Goal: Task Accomplishment & Management: Complete application form

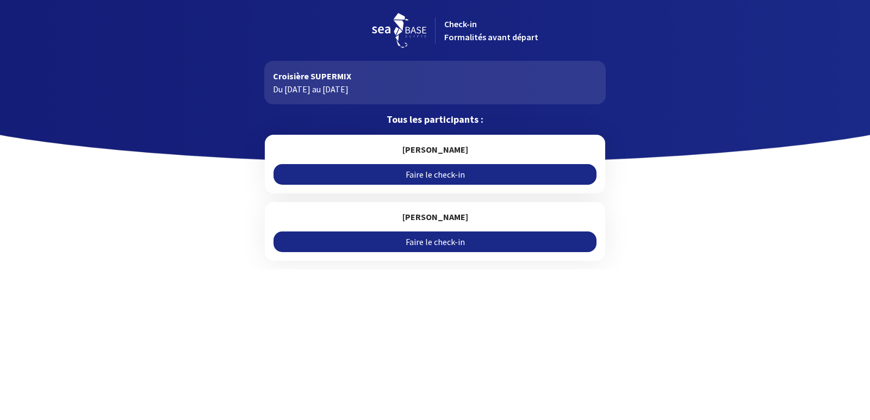
click at [455, 174] on link "Faire le check-in" at bounding box center [435, 174] width 322 height 21
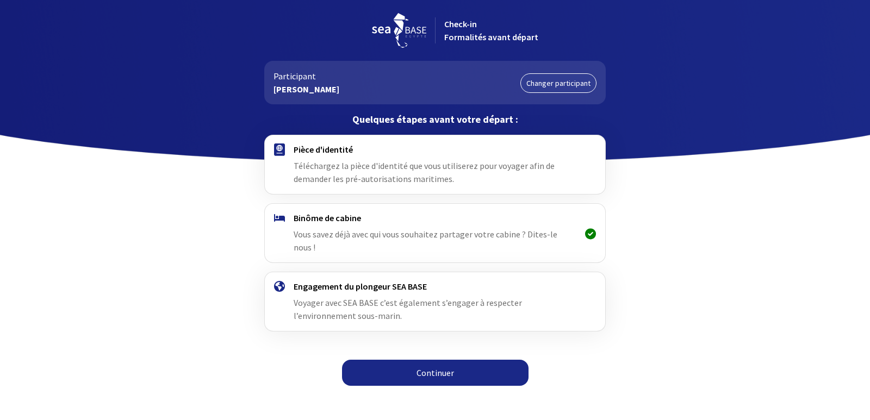
click at [442, 360] on link "Continuer" at bounding box center [435, 373] width 187 height 26
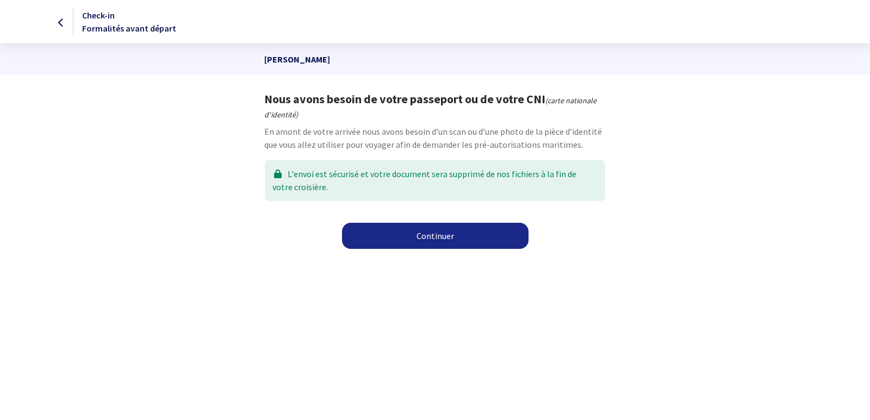
click at [430, 233] on link "Continuer" at bounding box center [435, 236] width 187 height 26
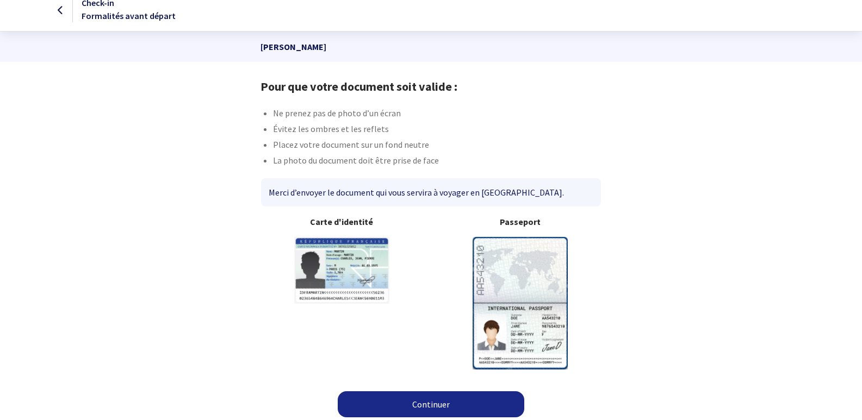
scroll to position [16, 0]
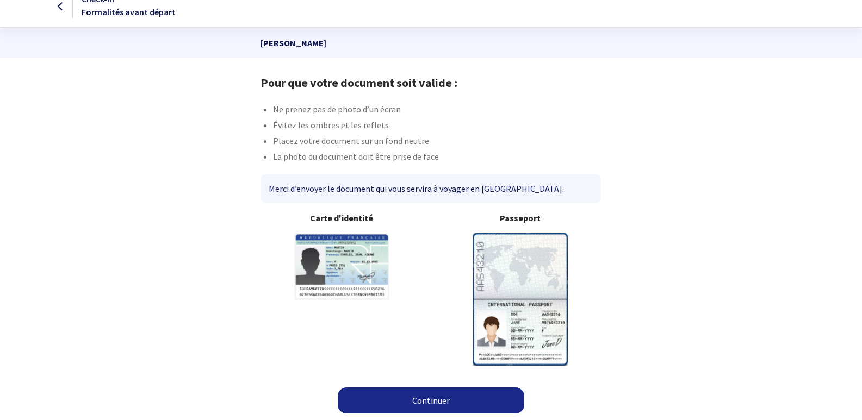
click at [457, 395] on link "Continuer" at bounding box center [431, 401] width 187 height 26
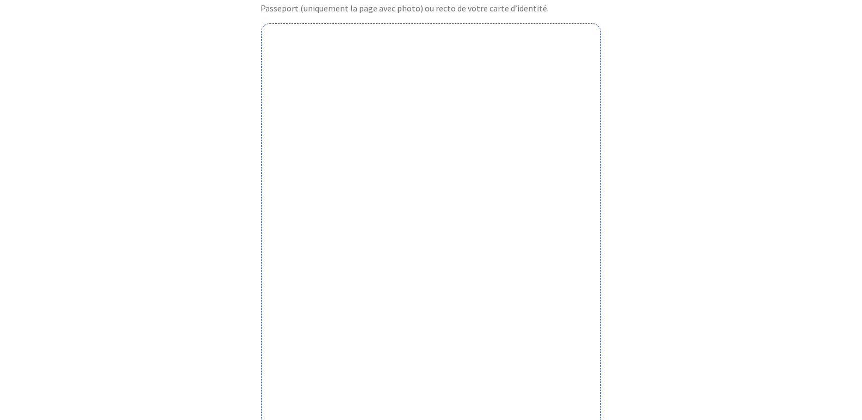
scroll to position [344, 0]
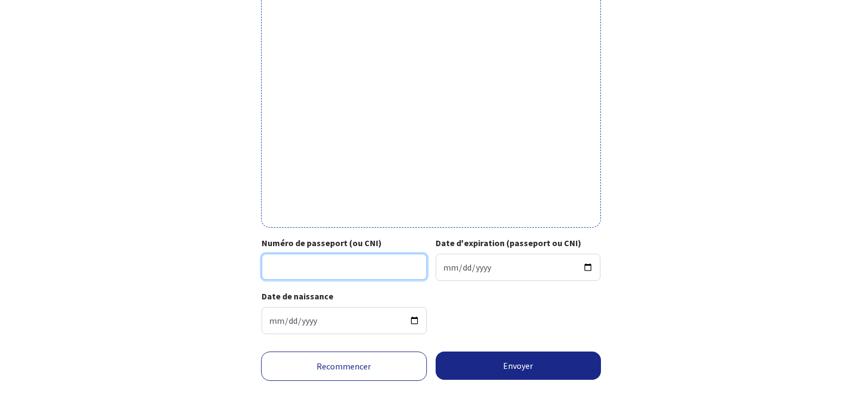
click at [400, 275] on input "Numéro de passeport (ou CNI)" at bounding box center [344, 267] width 165 height 26
type input "21EE38826"
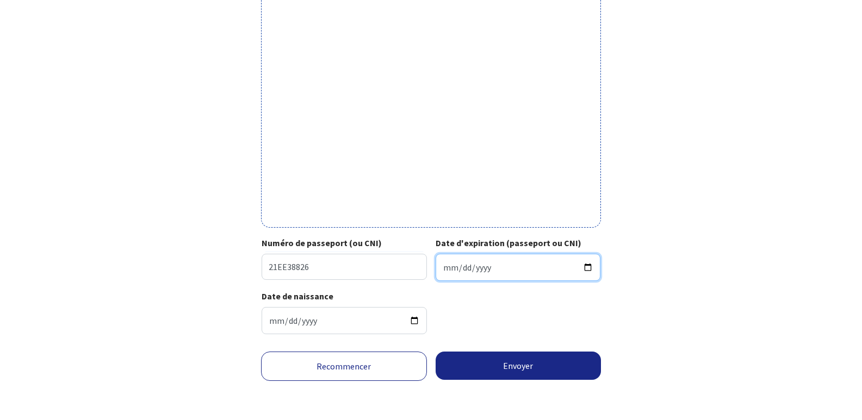
click at [484, 267] on input "Date d'expiration (passeport ou CNI)" at bounding box center [518, 267] width 165 height 27
click at [446, 268] on input "Date d'expiration (passeport ou CNI)" at bounding box center [518, 267] width 165 height 27
type input "2026-11-01"
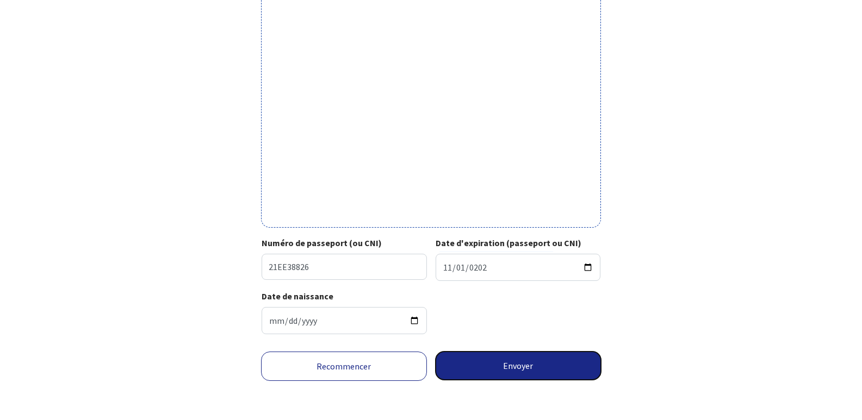
click at [524, 364] on button "Envoyer" at bounding box center [519, 366] width 166 height 28
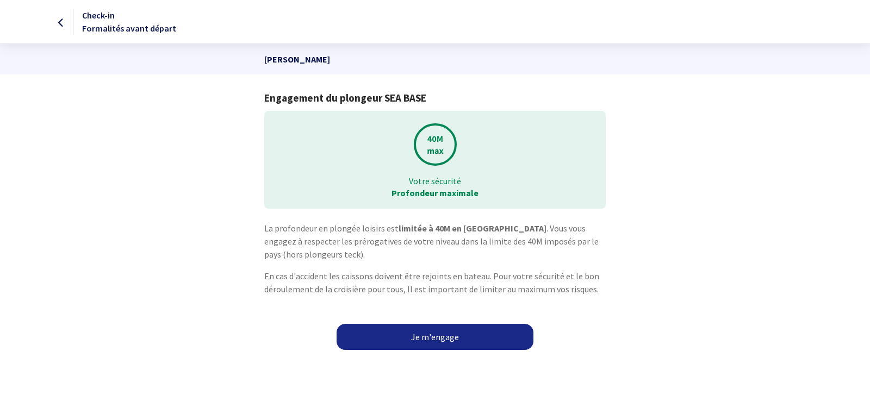
click at [456, 335] on link "Je m'engage" at bounding box center [435, 337] width 197 height 26
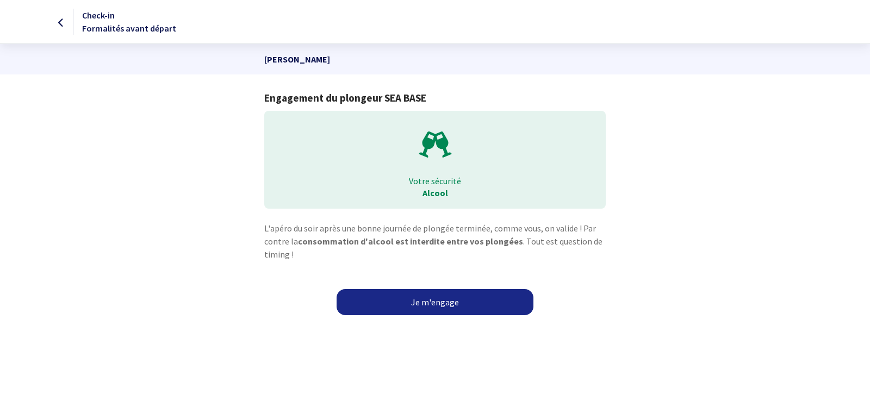
click at [465, 297] on link "Je m'engage" at bounding box center [435, 302] width 197 height 26
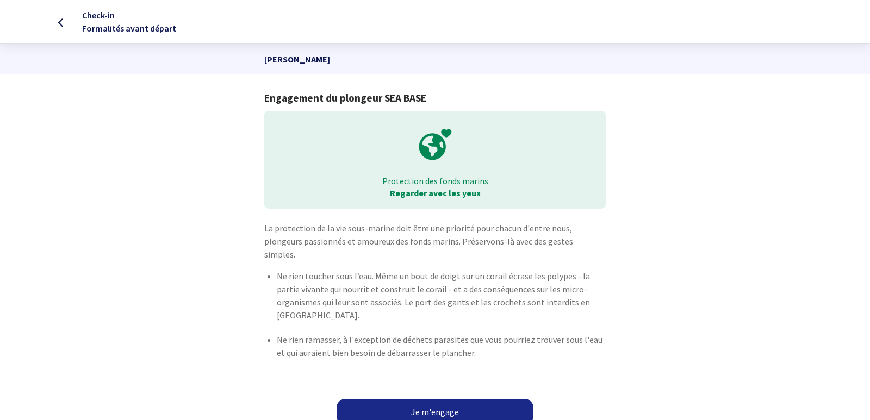
click at [440, 402] on link "Je m'engage" at bounding box center [435, 412] width 197 height 26
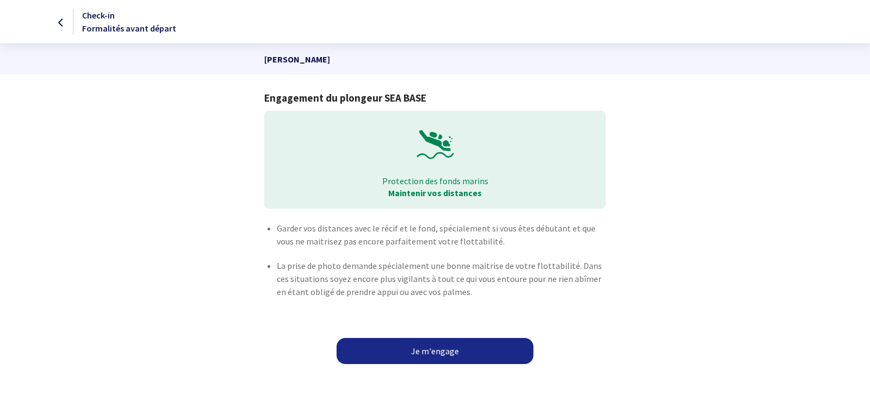
click at [438, 352] on link "Je m'engage" at bounding box center [435, 351] width 197 height 26
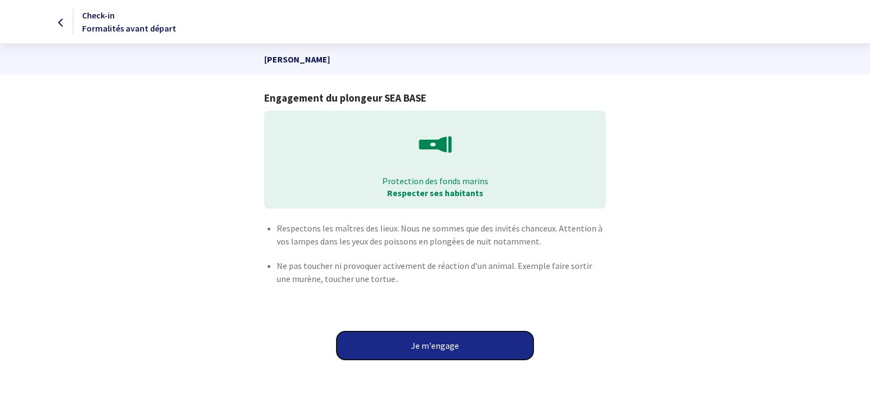
click at [435, 344] on button "Je m'engage" at bounding box center [435, 346] width 197 height 28
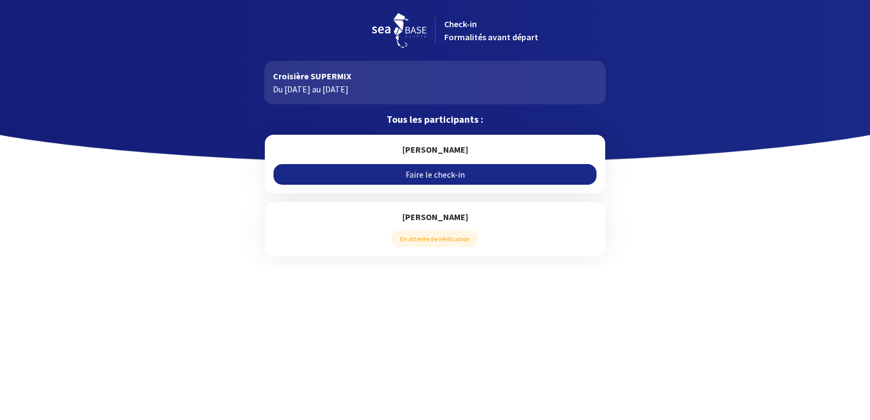
click at [459, 172] on link "Faire le check-in" at bounding box center [435, 174] width 322 height 21
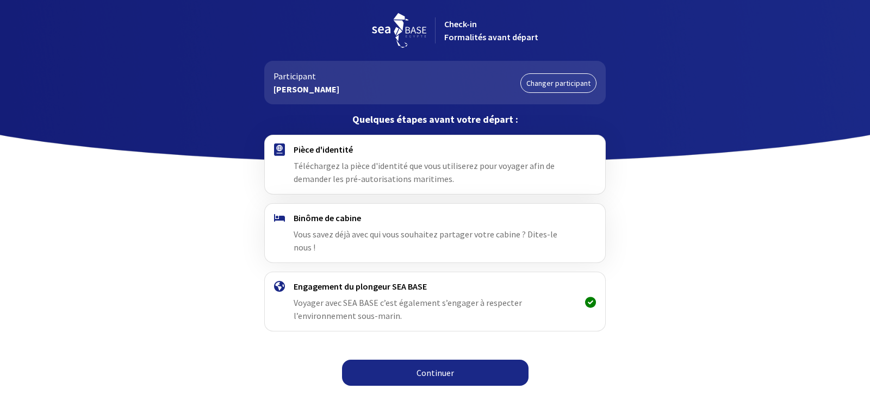
click at [437, 360] on link "Continuer" at bounding box center [435, 373] width 187 height 26
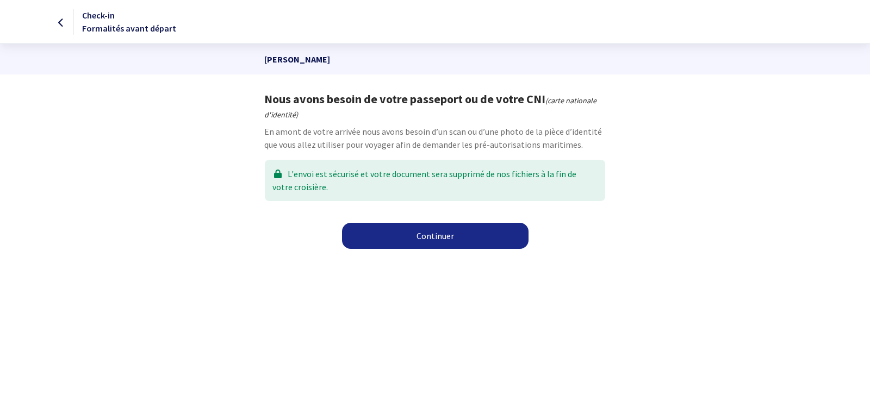
click at [428, 234] on link "Continuer" at bounding box center [435, 236] width 187 height 26
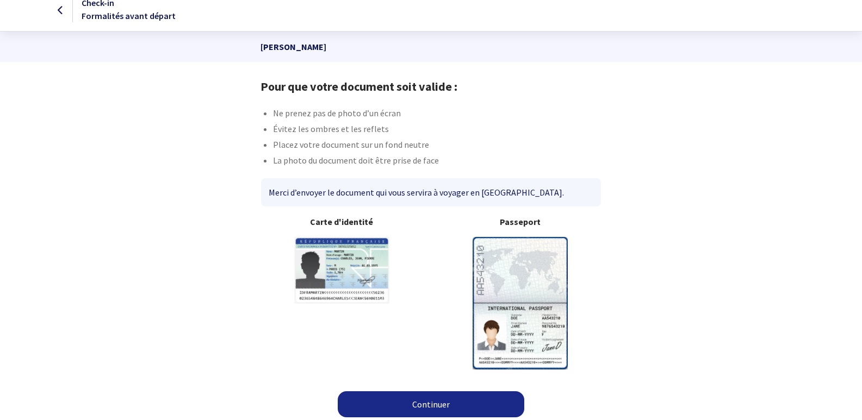
scroll to position [16, 0]
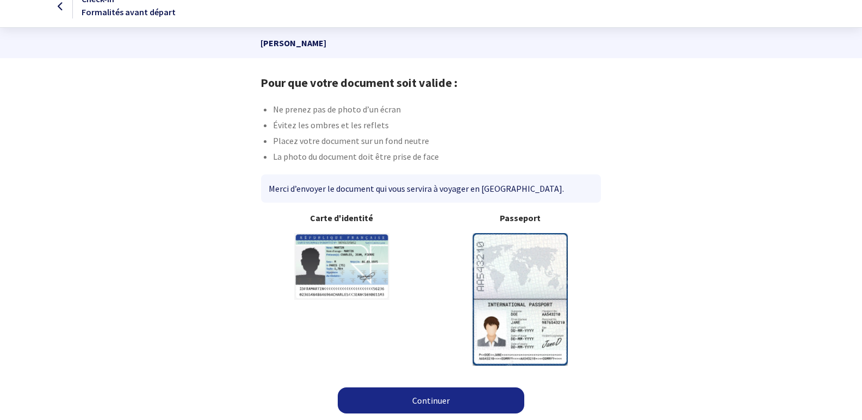
click at [445, 401] on link "Continuer" at bounding box center [431, 401] width 187 height 26
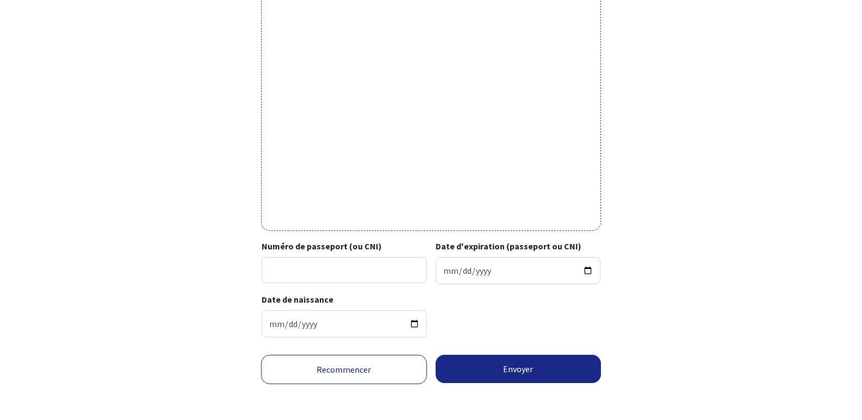
scroll to position [344, 0]
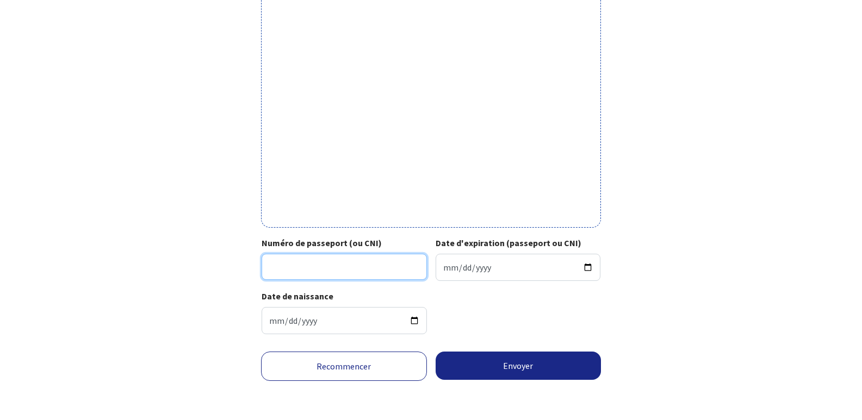
click at [344, 272] on input "Numéro de passeport (ou CNI)" at bounding box center [344, 267] width 165 height 26
click at [282, 265] on input "12d" at bounding box center [344, 267] width 165 height 26
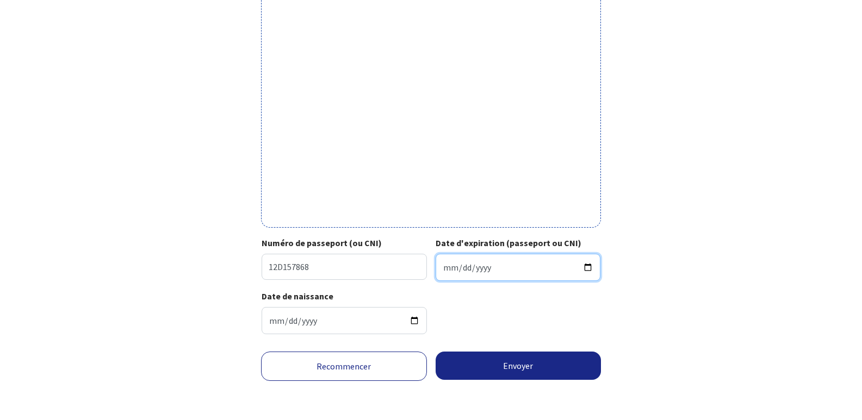
click at [480, 267] on input "Date d'expiration (passeport ou CNI)" at bounding box center [518, 267] width 165 height 27
click at [445, 268] on input "Date d'expiration (passeport ou CNI)" at bounding box center [518, 267] width 165 height 27
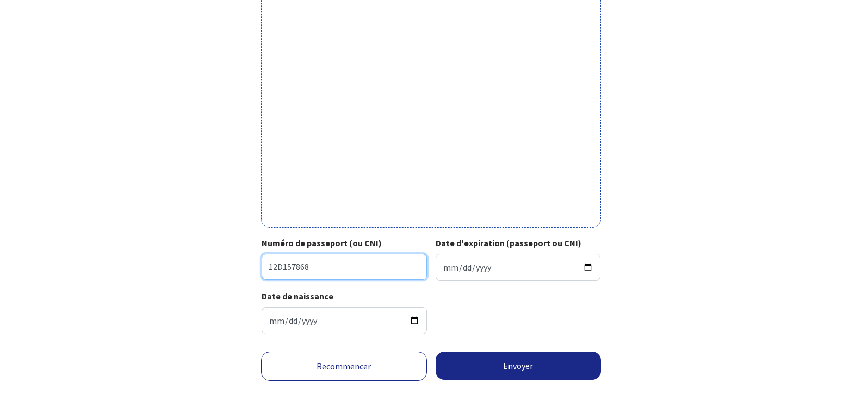
drag, startPoint x: 329, startPoint y: 268, endPoint x: 220, endPoint y: 256, distance: 110.0
click at [220, 256] on div "Votre passeport ou CNI Passeport (uniquement la page avec photo) ou recto de vo…" at bounding box center [431, 45] width 614 height 595
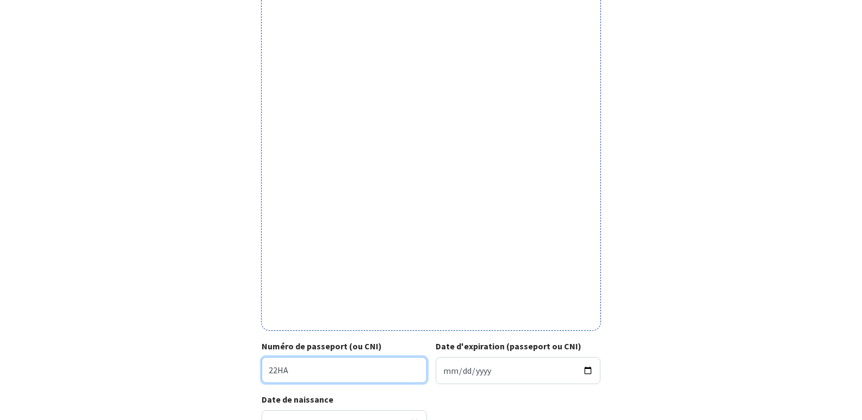
scroll to position [272, 0]
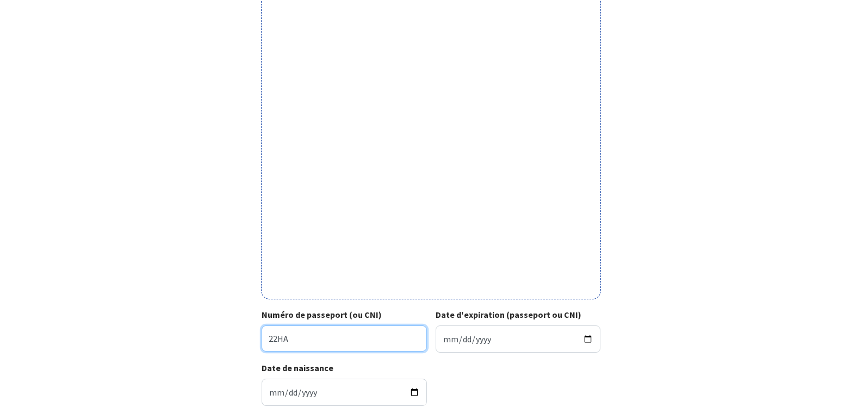
drag, startPoint x: 319, startPoint y: 337, endPoint x: 243, endPoint y: 336, distance: 75.6
click at [243, 336] on div "Votre passeport ou CNI Passeport (uniquement la page avec photo) ou recto de vo…" at bounding box center [431, 117] width 614 height 595
type input "22HA49890"
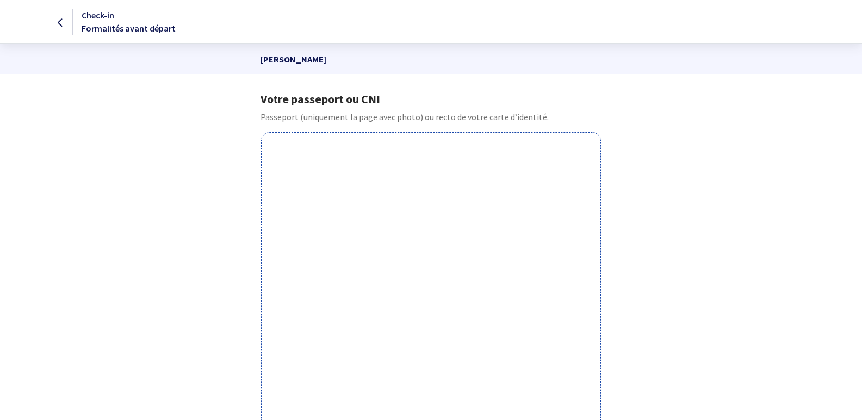
click at [60, 23] on icon at bounding box center [61, 23] width 6 height 1
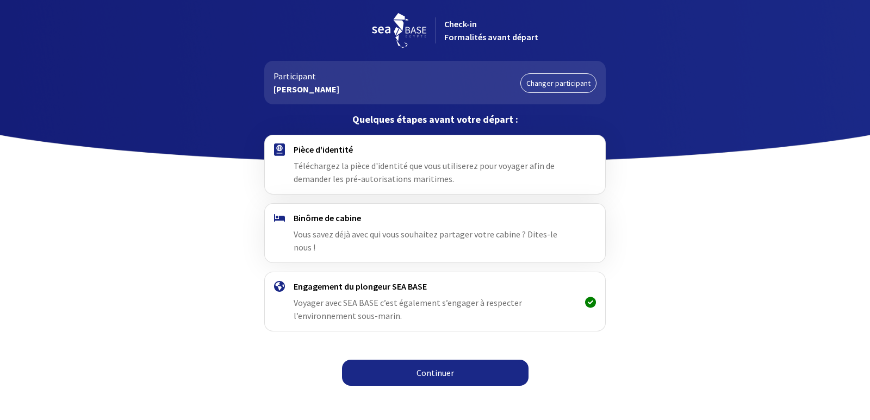
click at [432, 360] on link "Continuer" at bounding box center [435, 373] width 187 height 26
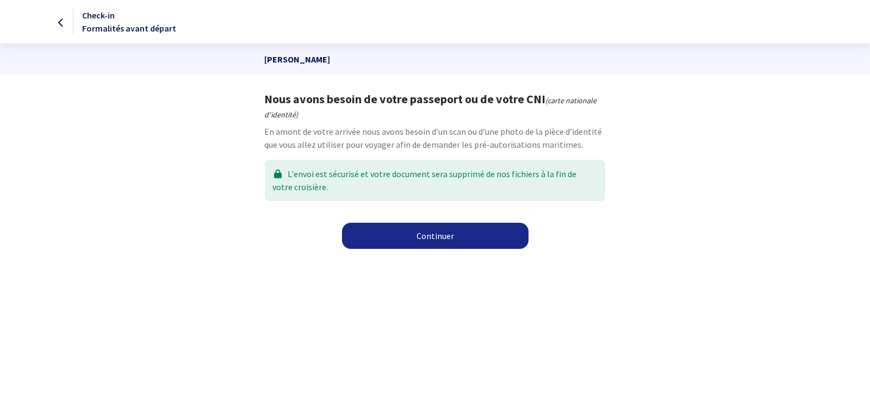
click at [444, 238] on link "Continuer" at bounding box center [435, 236] width 187 height 26
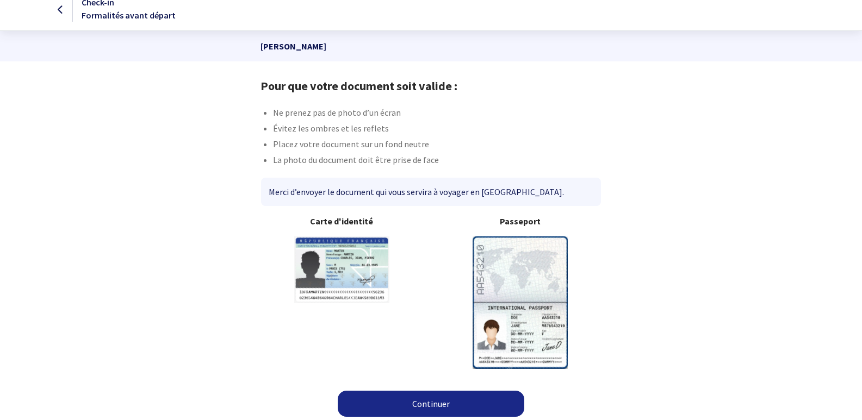
scroll to position [16, 0]
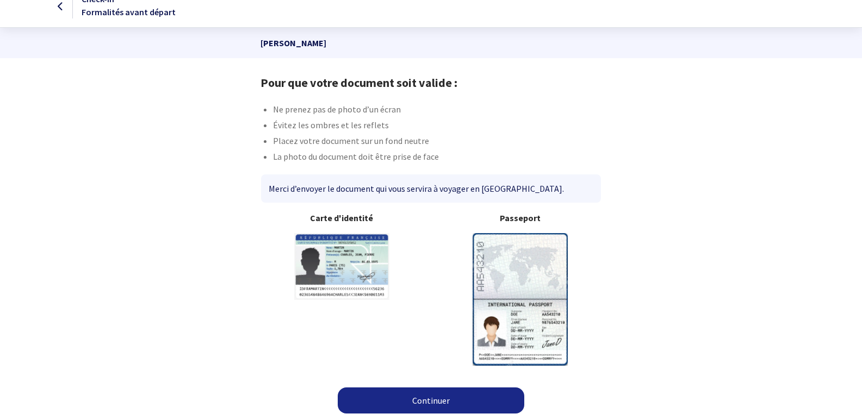
click at [413, 398] on link "Continuer" at bounding box center [431, 401] width 187 height 26
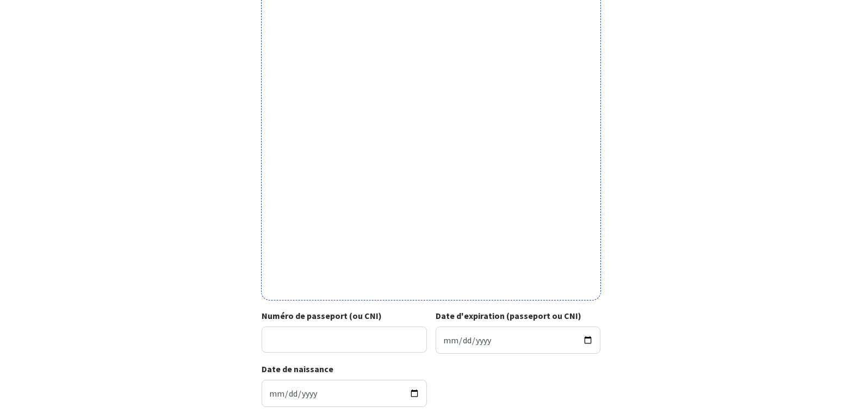
scroll to position [272, 0]
click at [349, 337] on input "Numéro de passeport (ou CNI)" at bounding box center [344, 339] width 165 height 26
paste input "22HA49890"
type input "22HA49890"
click at [482, 343] on input "Date d'expiration (passeport ou CNI)" at bounding box center [518, 339] width 165 height 27
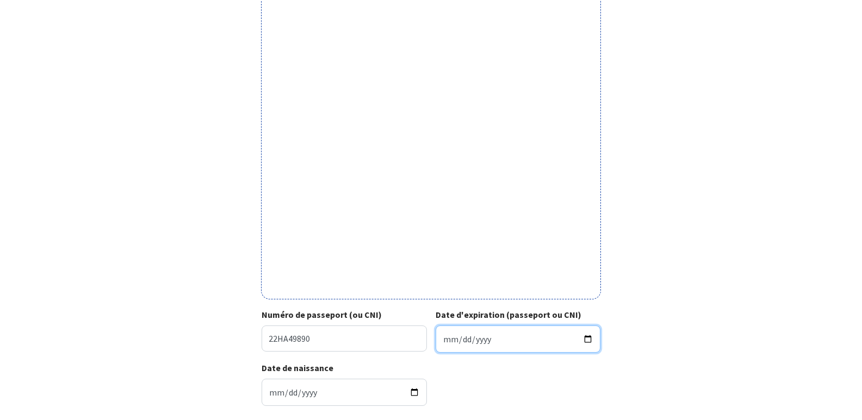
click at [445, 342] on input "Date d'expiration (passeport ou CNI)" at bounding box center [518, 339] width 165 height 27
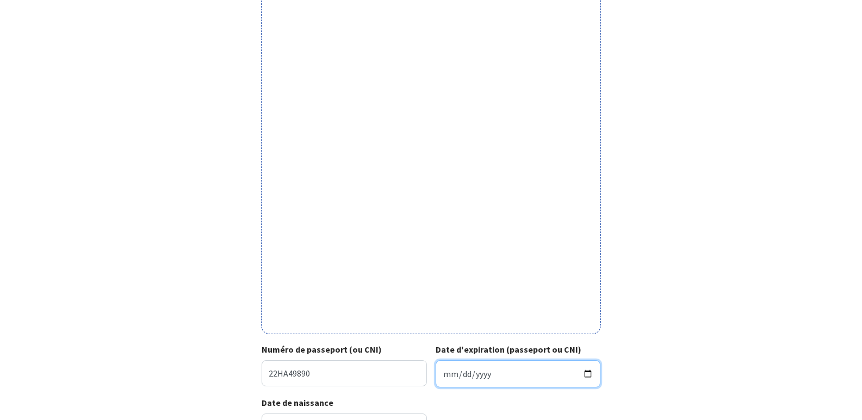
scroll to position [218, 0]
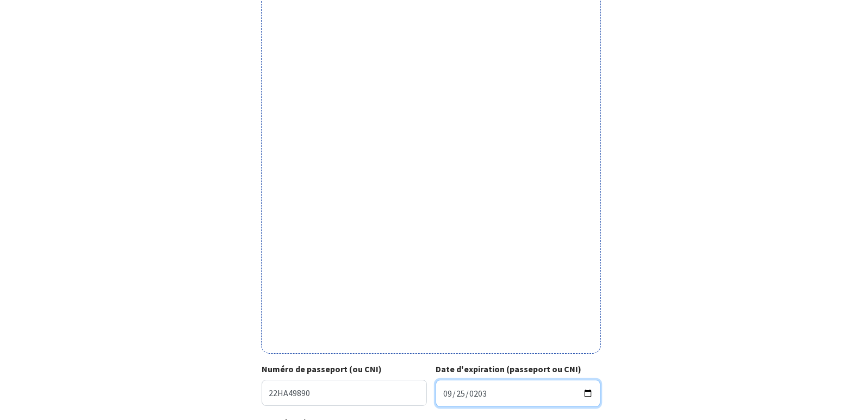
type input "2032-09-25"
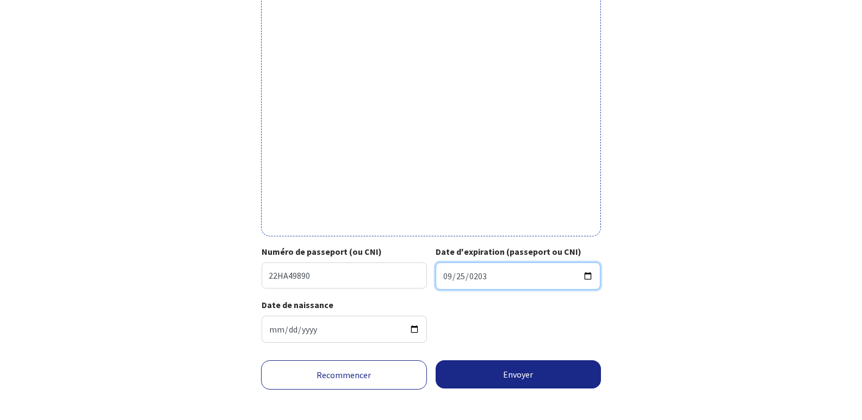
scroll to position [344, 0]
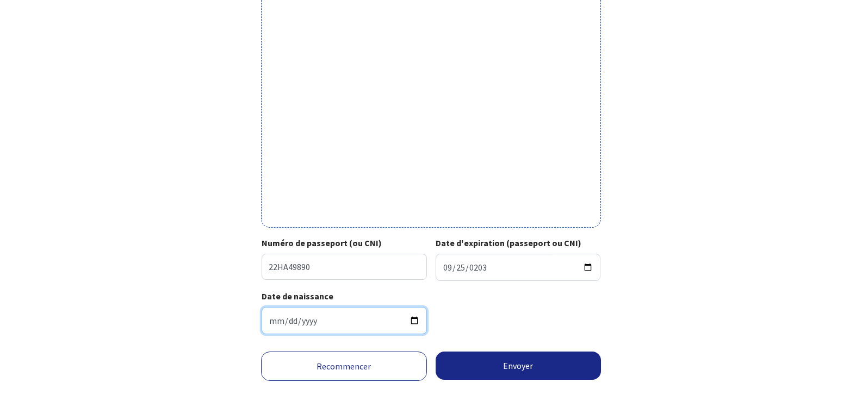
click at [320, 318] on input "1956-08-11" at bounding box center [344, 320] width 165 height 27
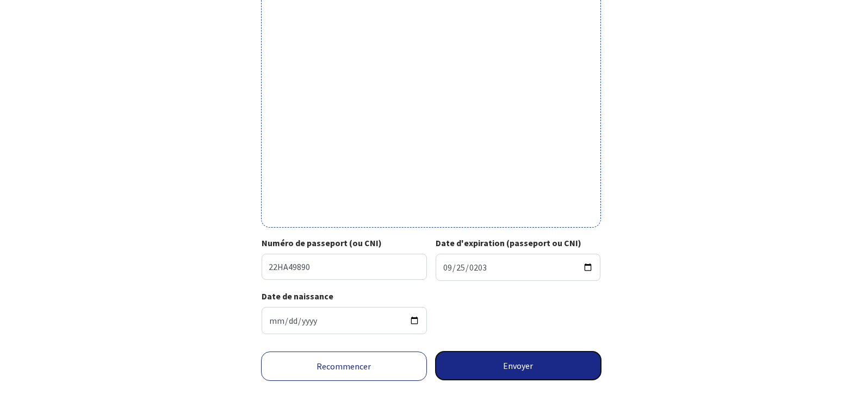
click at [554, 368] on button "Envoyer" at bounding box center [519, 366] width 166 height 28
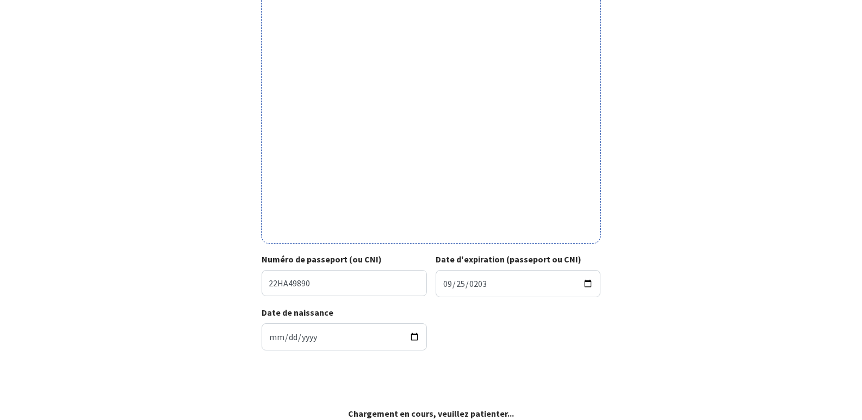
scroll to position [327, 0]
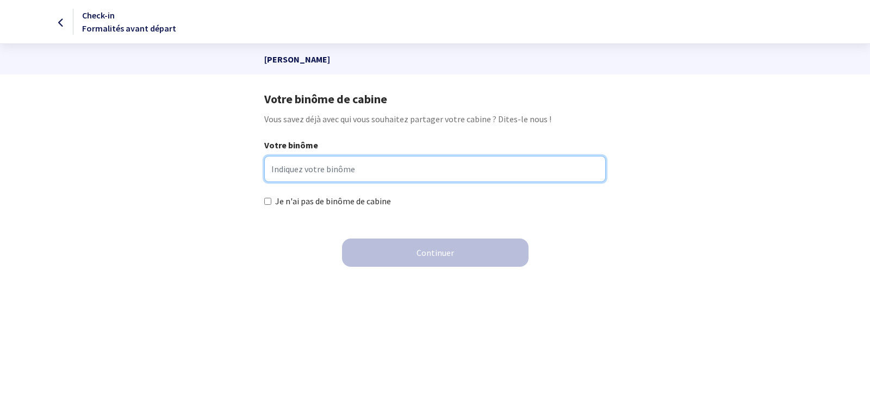
click at [442, 170] on input "Votre binôme" at bounding box center [434, 169] width 341 height 26
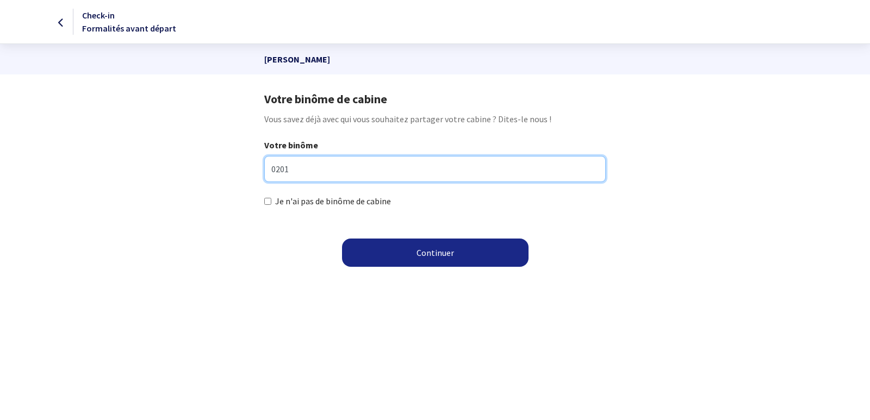
click at [442, 170] on input "0201" at bounding box center [434, 169] width 341 height 26
drag, startPoint x: 442, startPoint y: 170, endPoint x: 274, endPoint y: 169, distance: 168.6
click at [274, 169] on input "0201" at bounding box center [434, 169] width 341 height 26
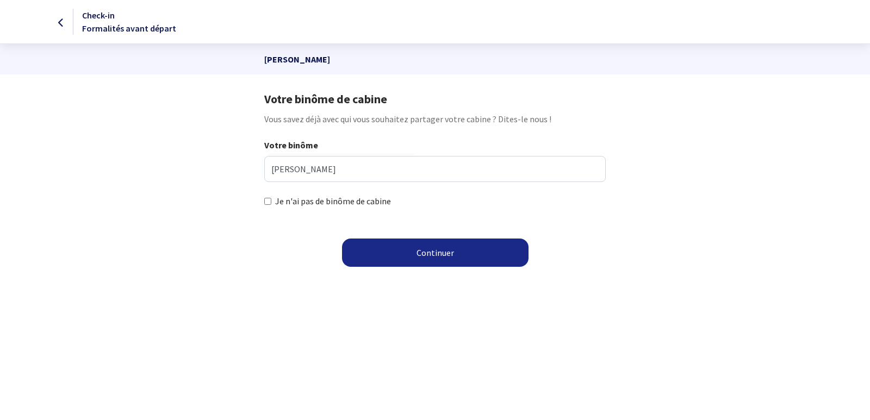
type input "Eliane Véron"
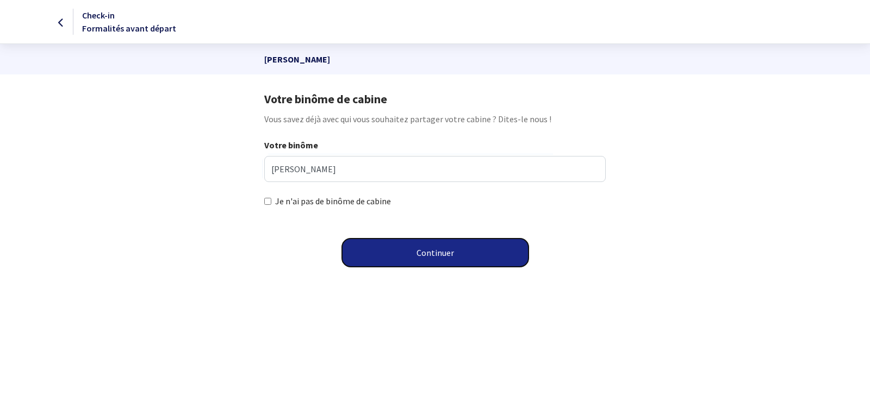
click at [425, 254] on button "Continuer" at bounding box center [435, 253] width 187 height 28
